Goal: Task Accomplishment & Management: Manage account settings

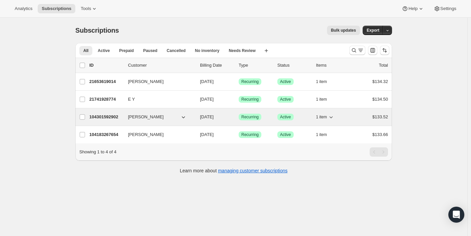
click at [368, 118] on div "$133.52" at bounding box center [371, 117] width 33 height 7
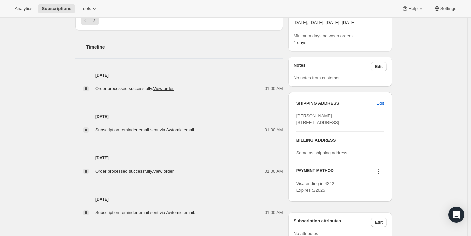
scroll to position [295, 0]
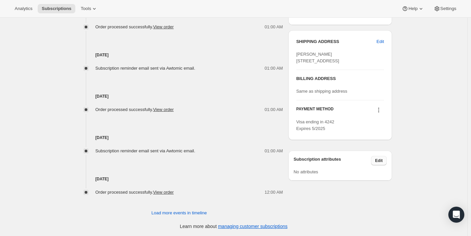
click at [375, 165] on button "Edit" at bounding box center [379, 160] width 16 height 9
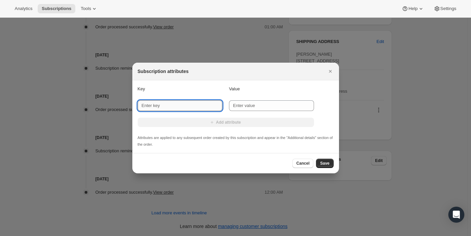
click at [195, 107] on input "New key" at bounding box center [180, 105] width 85 height 11
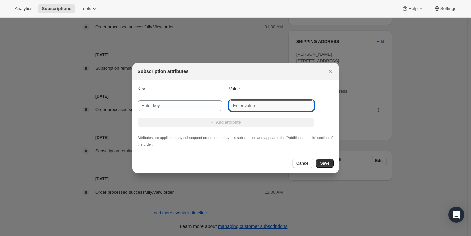
click at [256, 108] on input "New value" at bounding box center [271, 105] width 85 height 11
click at [301, 166] on button "Cancel" at bounding box center [302, 163] width 21 height 9
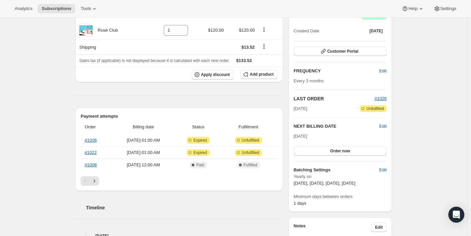
scroll to position [62, 0]
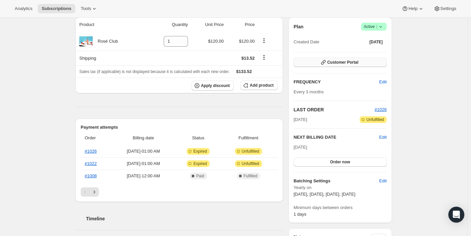
click at [337, 59] on button "Customer Portal" at bounding box center [340, 62] width 93 height 9
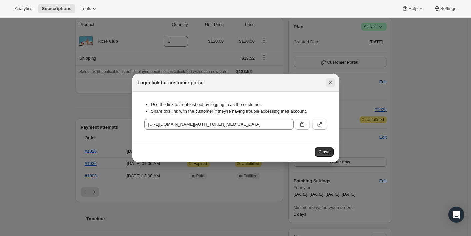
click at [330, 83] on icon "Close" at bounding box center [330, 82] width 7 height 7
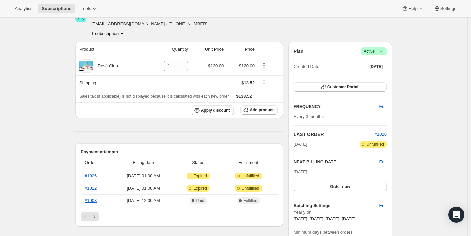
scroll to position [0, 0]
